Goal: Information Seeking & Learning: Understand process/instructions

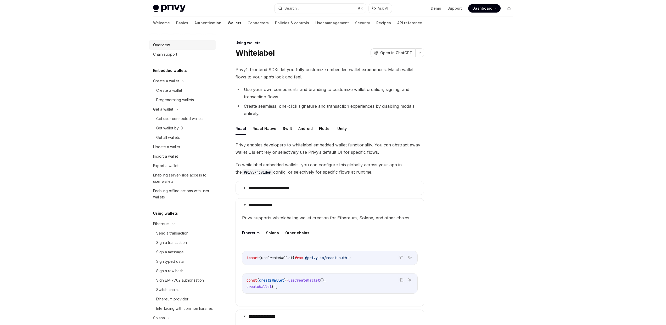
scroll to position [324, 0]
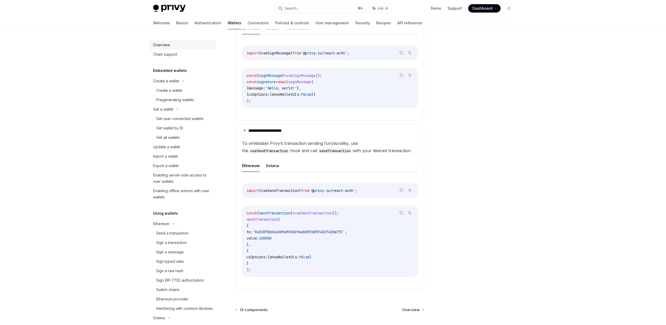
click at [174, 47] on div "Overview" at bounding box center [183, 45] width 60 height 6
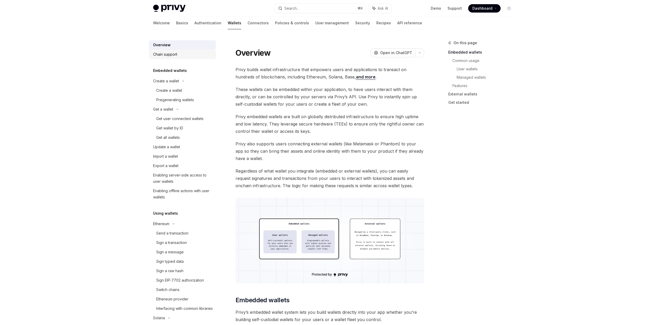
click at [176, 53] on div "Chain support" at bounding box center [165, 54] width 24 height 6
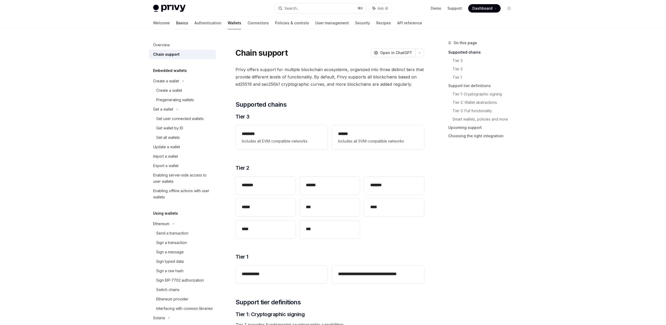
click at [176, 22] on link "Basics" at bounding box center [182, 23] width 12 height 13
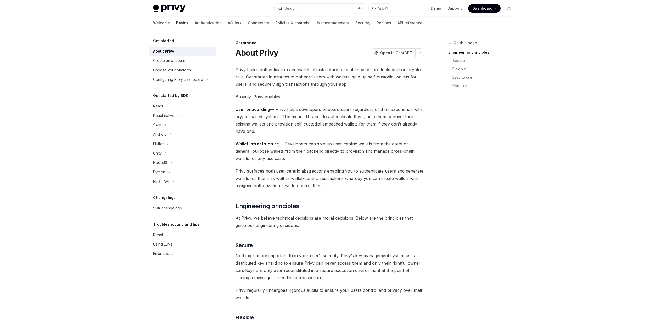
click at [174, 55] on link "About Privy" at bounding box center [182, 51] width 67 height 9
click at [183, 60] on div "Create an account" at bounding box center [169, 61] width 32 height 6
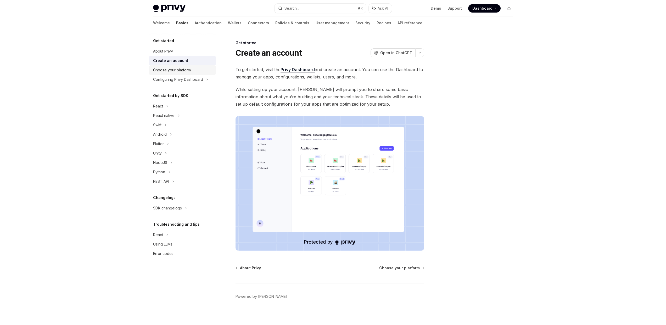
click at [183, 67] on div "Choose your platform" at bounding box center [172, 70] width 38 height 6
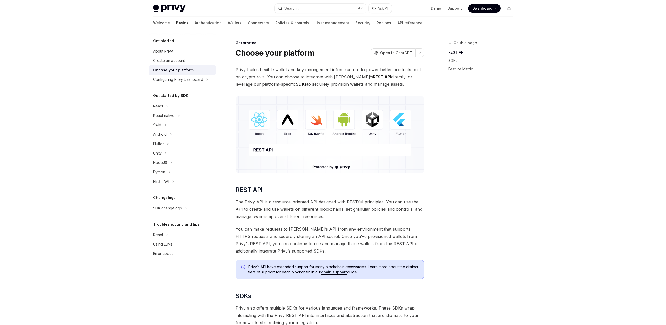
click at [265, 124] on img at bounding box center [329, 134] width 189 height 77
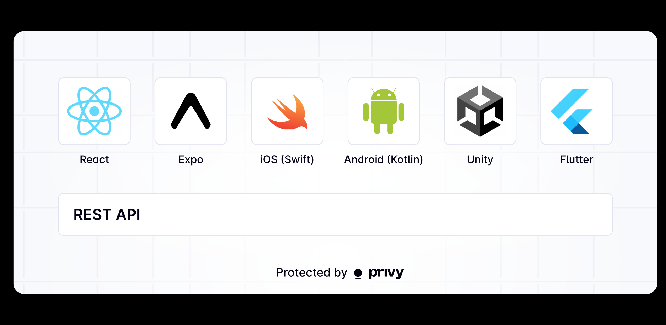
click at [239, 115] on img at bounding box center [335, 162] width 644 height 263
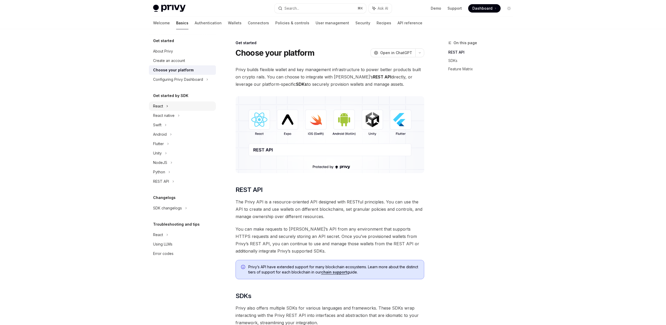
click at [173, 108] on div "React" at bounding box center [182, 105] width 67 height 9
type textarea "*"
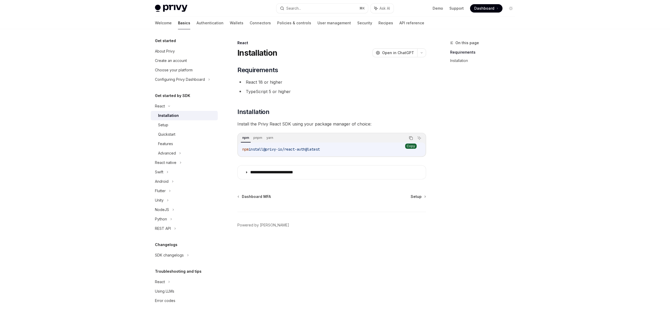
click at [411, 139] on icon "Copy the contents from the code block" at bounding box center [411, 138] width 4 height 4
click at [410, 139] on icon "Copy the contents from the code block" at bounding box center [411, 138] width 4 height 3
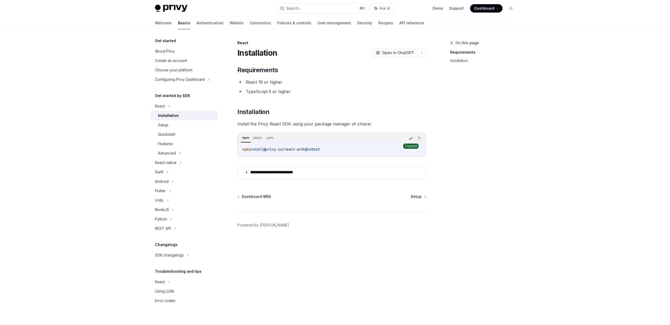
click at [410, 139] on icon "Copy the contents from the code block" at bounding box center [411, 138] width 4 height 3
click at [410, 139] on icon "Copy the contents from the code block" at bounding box center [411, 138] width 4 height 4
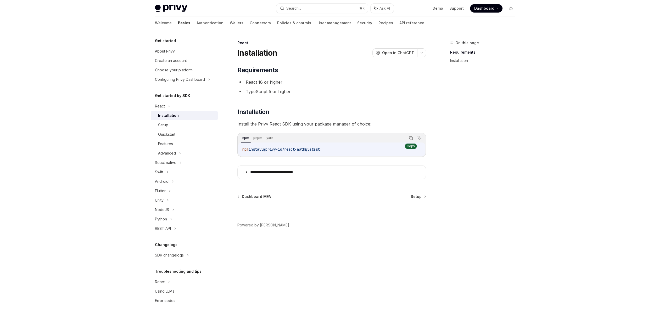
click at [410, 139] on icon "Copy the contents from the code block" at bounding box center [411, 138] width 4 height 4
click at [410, 139] on icon "Copy the contents from the code block" at bounding box center [411, 138] width 4 height 3
click at [410, 139] on icon "Copy the contents from the code block" at bounding box center [411, 138] width 4 height 4
click at [410, 139] on icon "Copy the contents from the code block" at bounding box center [411, 138] width 4 height 3
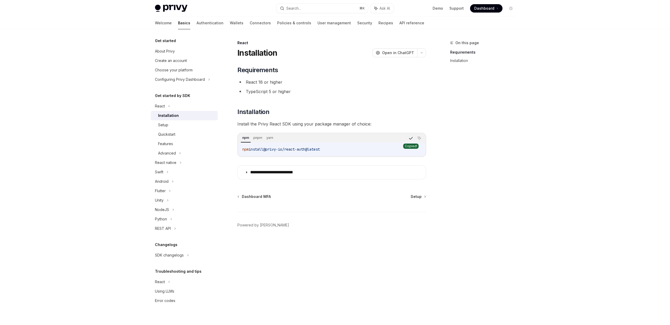
click at [410, 139] on icon "Copy the contents from the code block" at bounding box center [411, 138] width 4 height 3
click at [281, 141] on div "npm pnpm yarn" at bounding box center [323, 138] width 165 height 9
click at [421, 54] on icon "button" at bounding box center [421, 53] width 6 height 2
click at [444, 146] on div "On this page Requirements Installation" at bounding box center [479, 182] width 80 height 285
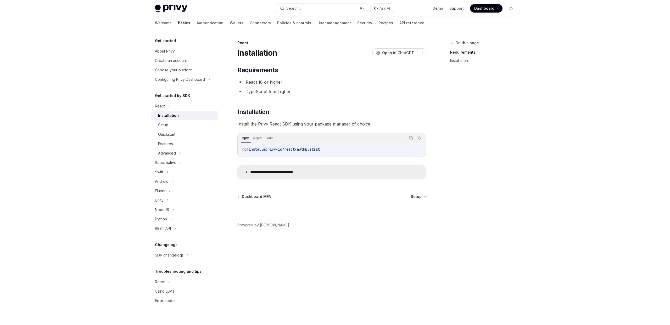
click at [281, 176] on summary "**********" at bounding box center [332, 173] width 188 height 14
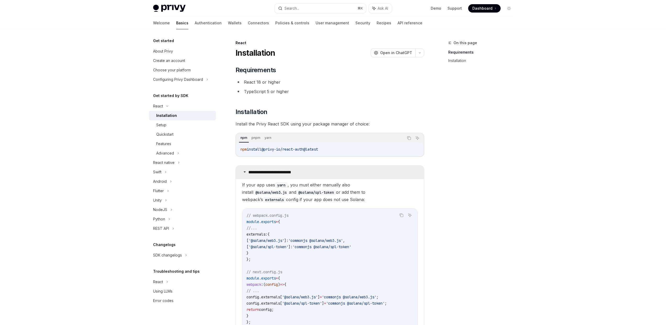
click at [280, 173] on p "**********" at bounding box center [277, 172] width 59 height 5
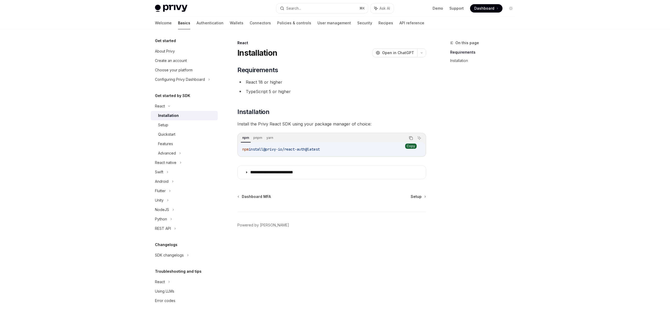
click at [410, 140] on button "Copy the contents from the code block" at bounding box center [410, 138] width 7 height 7
